Goal: Information Seeking & Learning: Learn about a topic

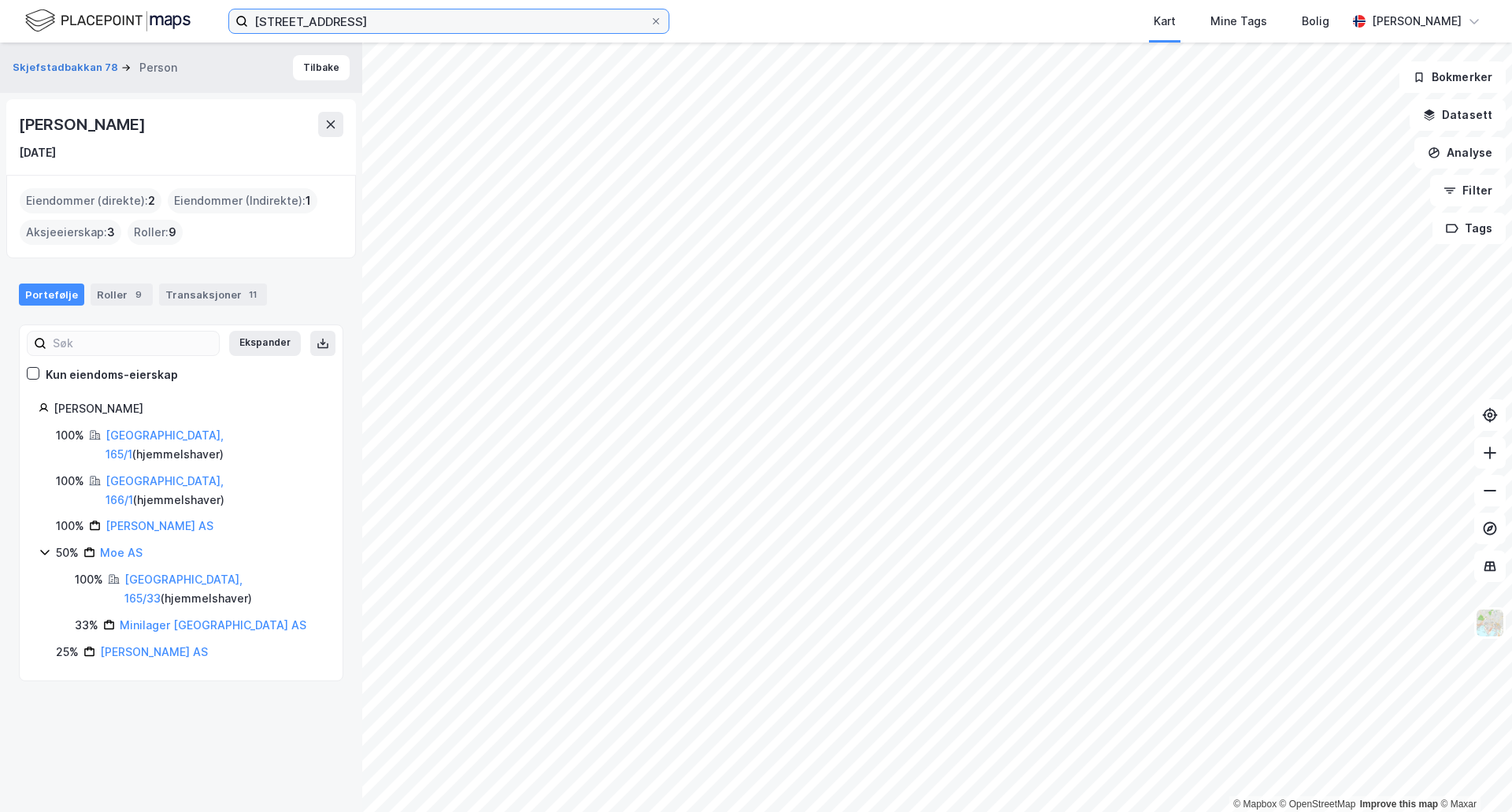
click at [490, 25] on input "[STREET_ADDRESS]" at bounding box center [448, 22] width 402 height 23
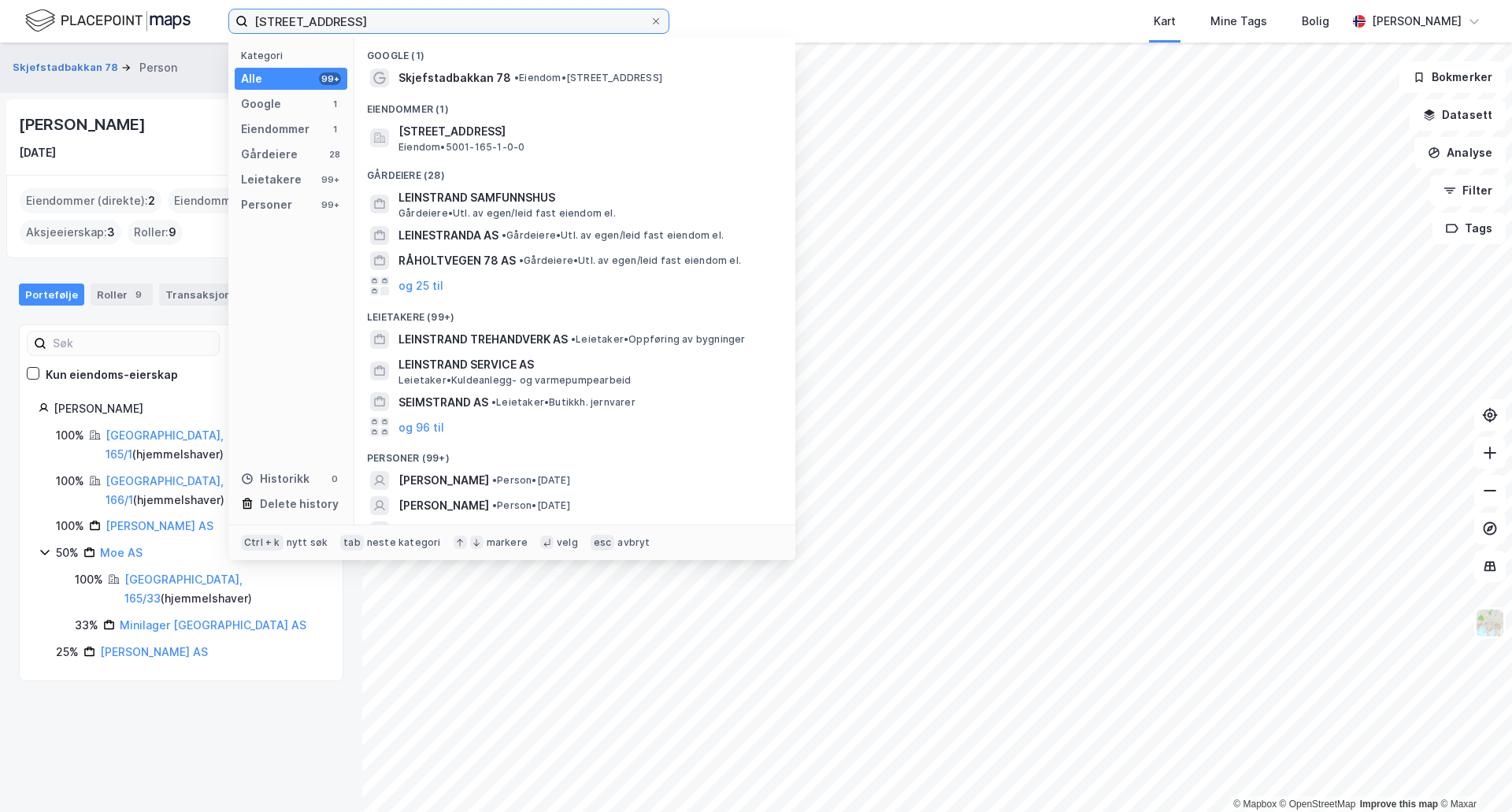
click at [490, 25] on input "[STREET_ADDRESS]" at bounding box center [448, 22] width 402 height 23
click at [508, 10] on input "[STREET_ADDRESS]" at bounding box center [448, 22] width 402 height 23
click at [508, 13] on input "[STREET_ADDRESS]" at bounding box center [448, 22] width 402 height 23
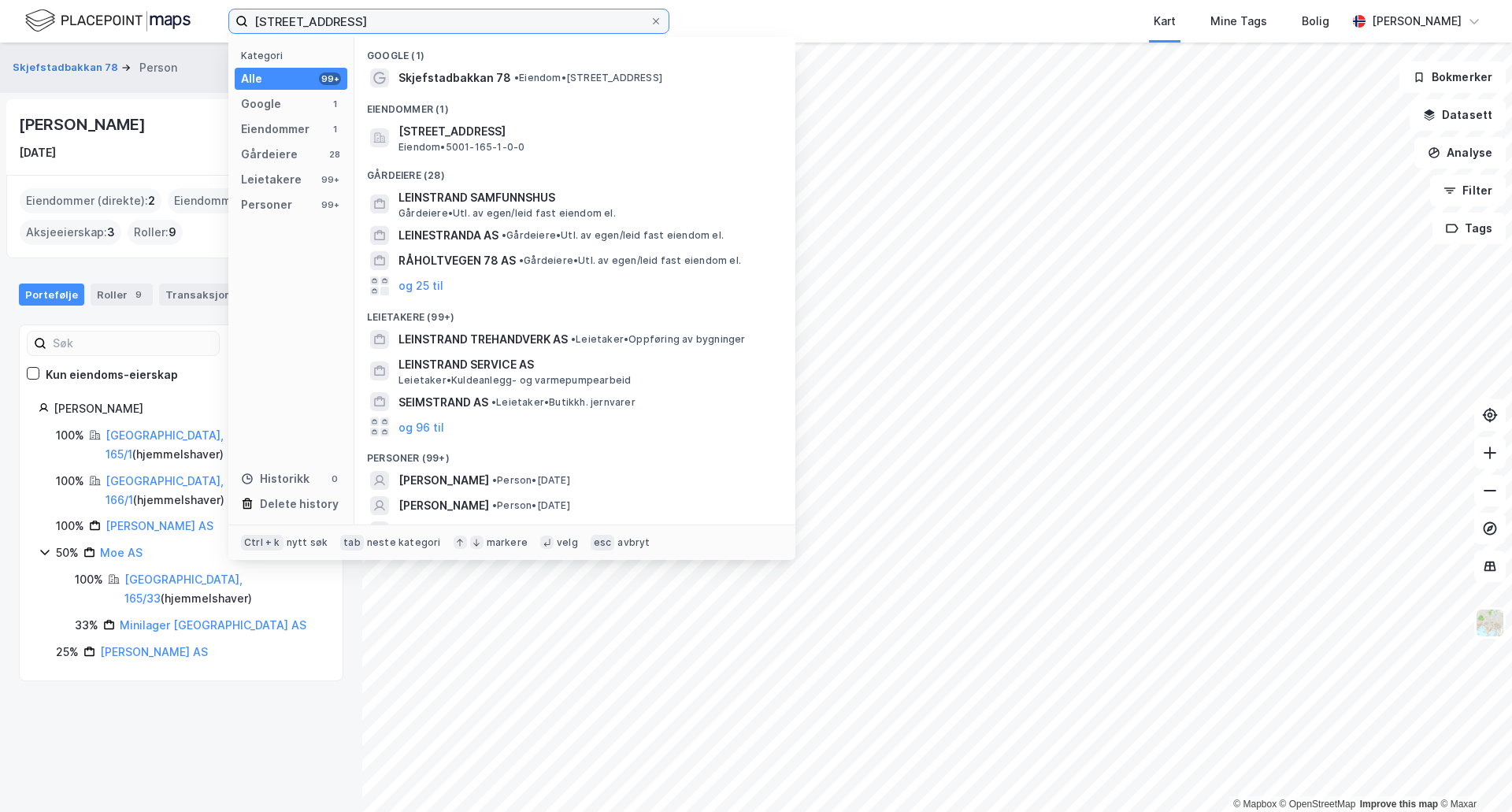
click at [508, 14] on input "[STREET_ADDRESS]" at bounding box center [448, 22] width 402 height 23
type input "biri"
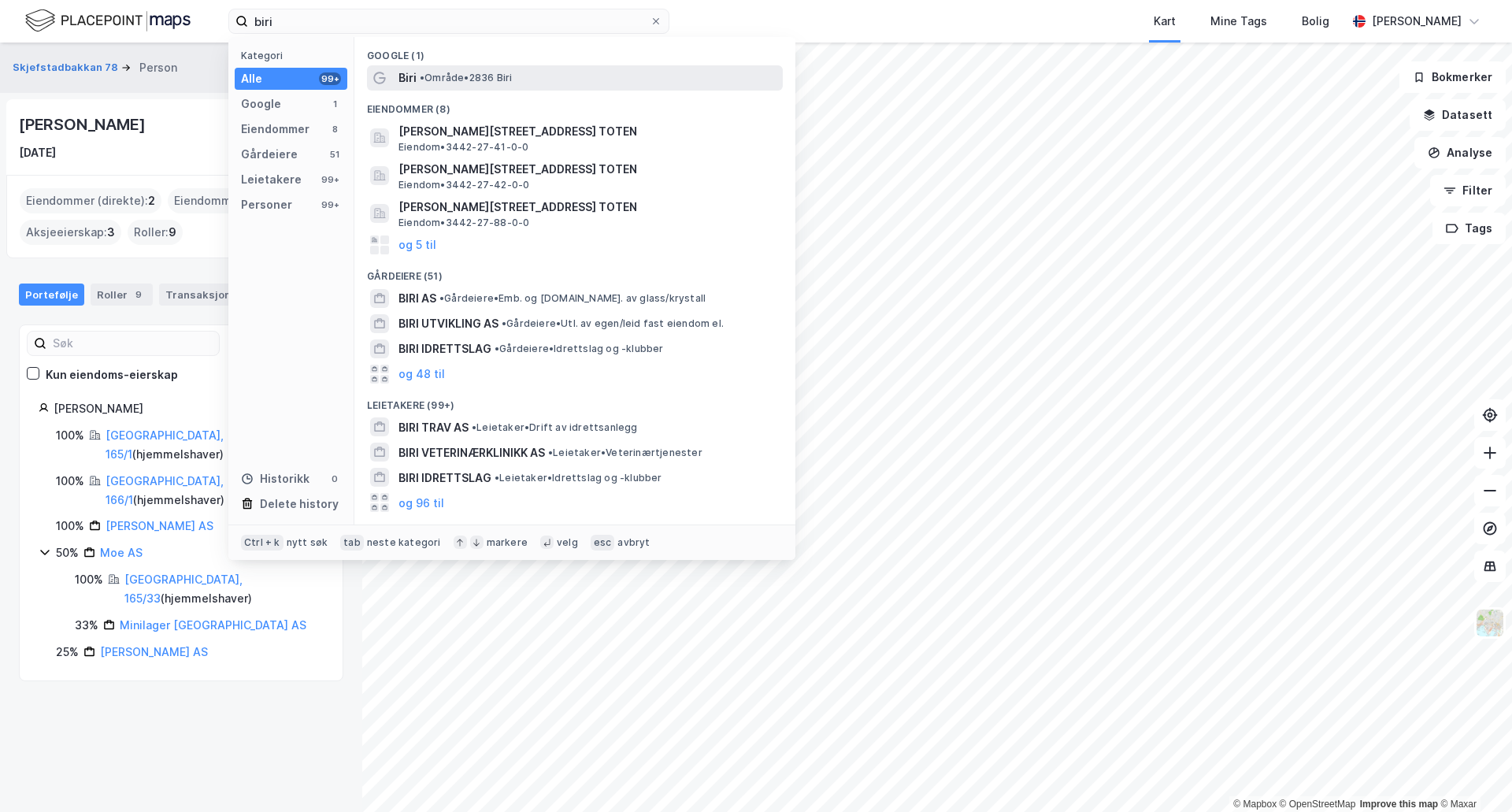
click at [467, 81] on span "• Område • 2836 Biri" at bounding box center [465, 78] width 93 height 13
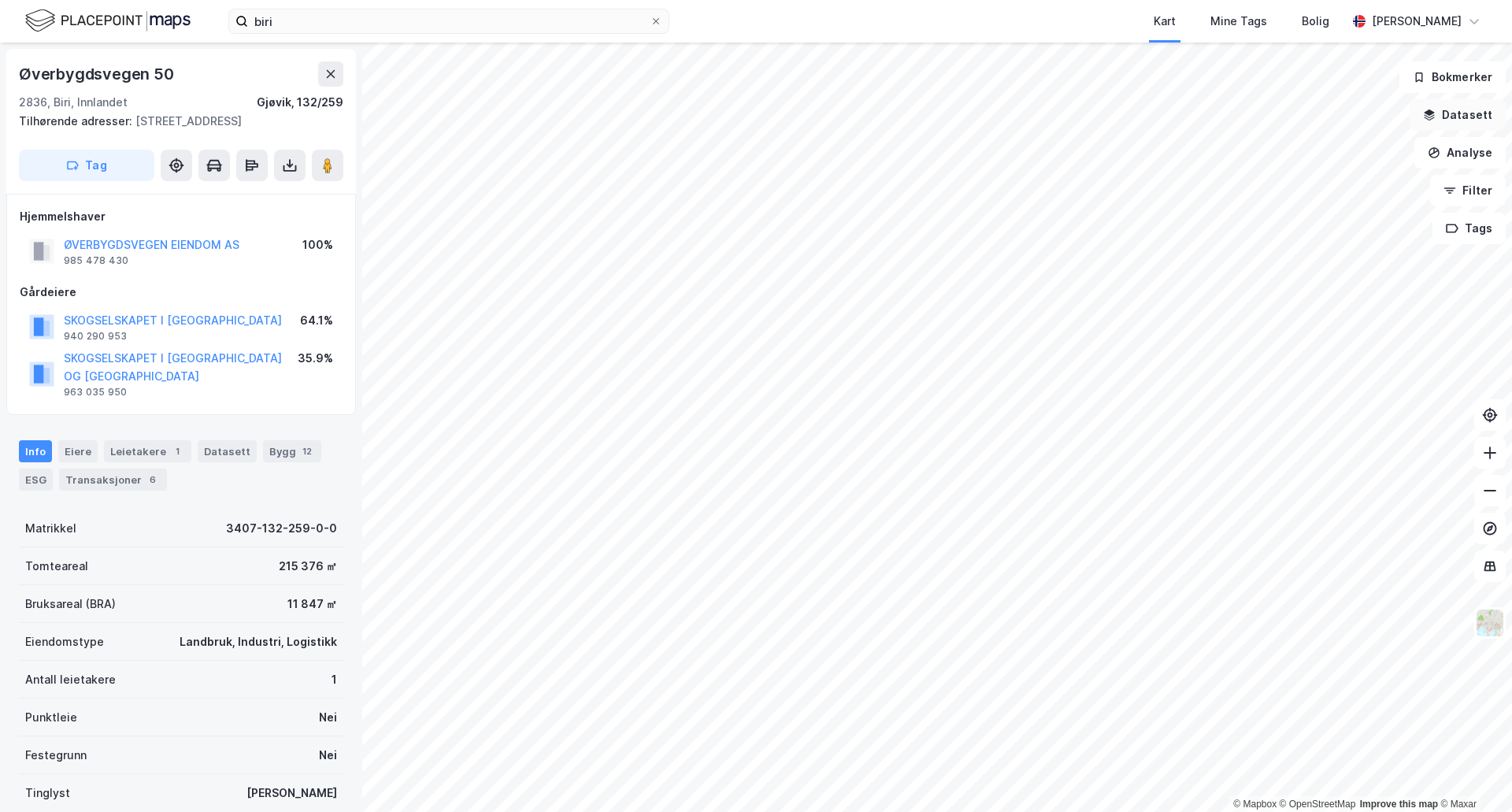
click at [1471, 119] on button "Datasett" at bounding box center [1457, 114] width 96 height 31
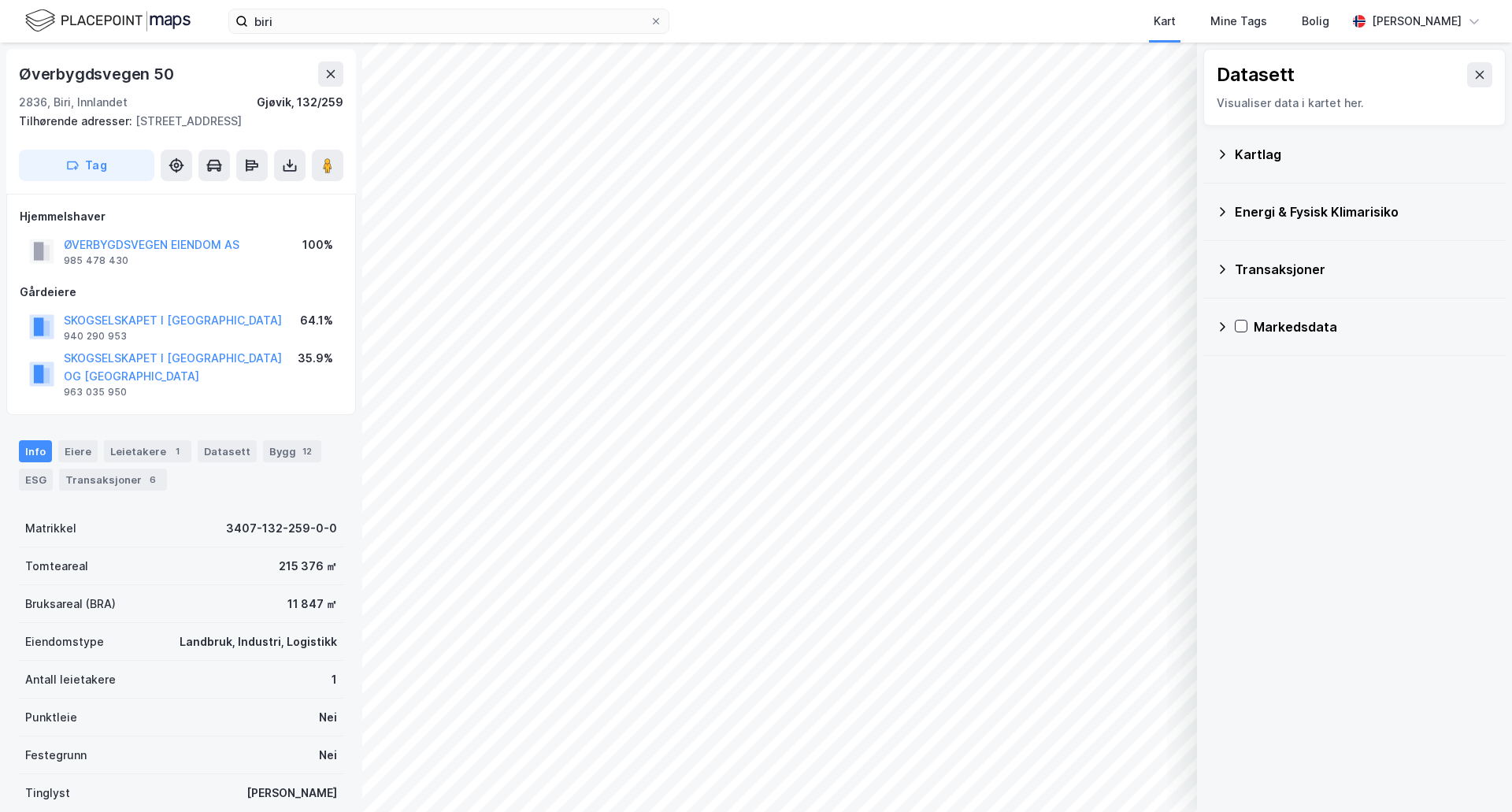
click at [1234, 150] on div "Kartlag" at bounding box center [1355, 154] width 278 height 38
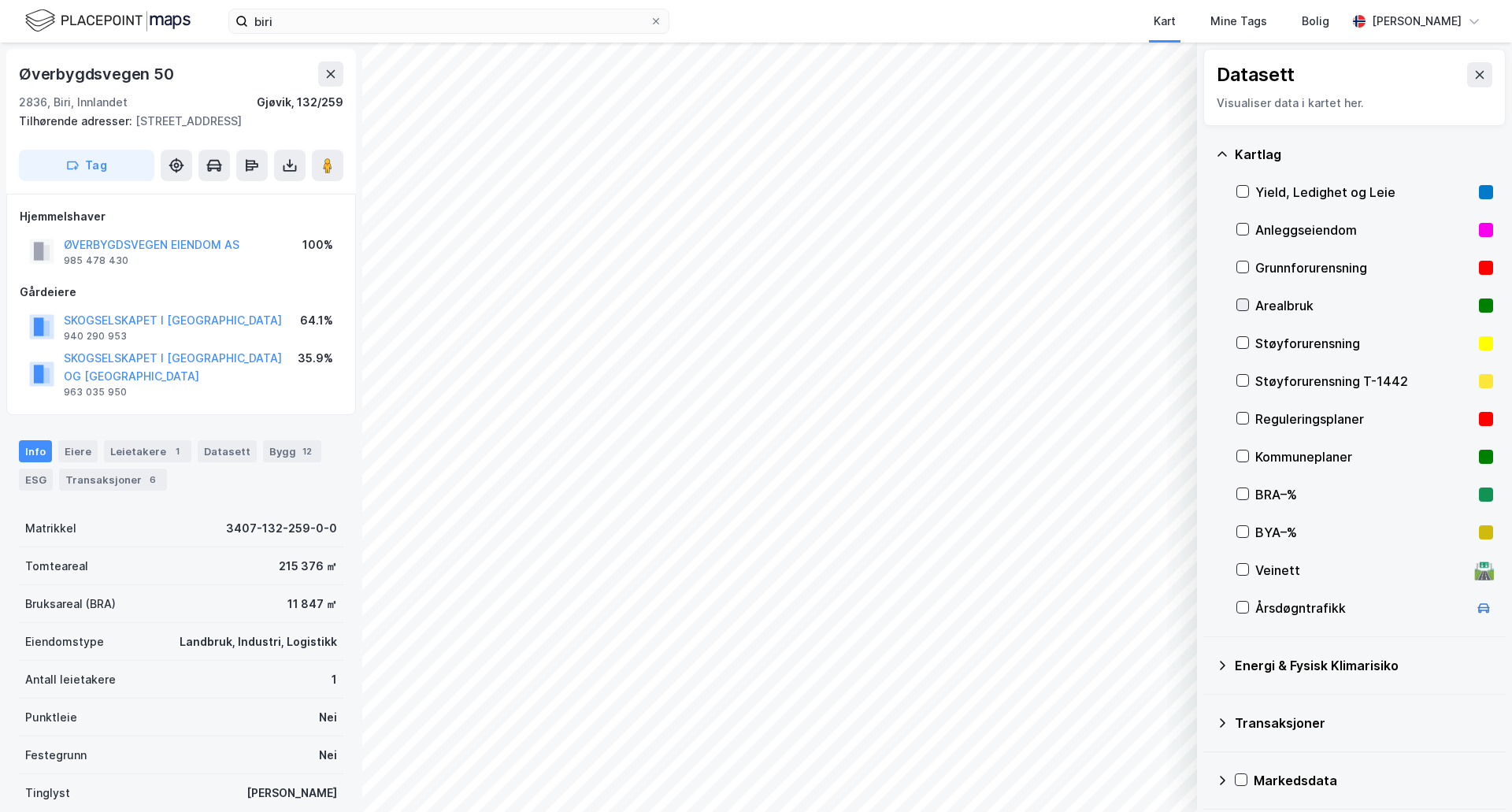
click at [1236, 302] on div at bounding box center [1242, 304] width 13 height 13
click at [1248, 301] on icon at bounding box center [1242, 304] width 11 height 11
click at [1240, 421] on div "© Mapbox © OpenStreetMap Improve this map © Maxar Datasett Visualiser data i ka…" at bounding box center [756, 427] width 1512 height 769
